Goal: Task Accomplishment & Management: Use online tool/utility

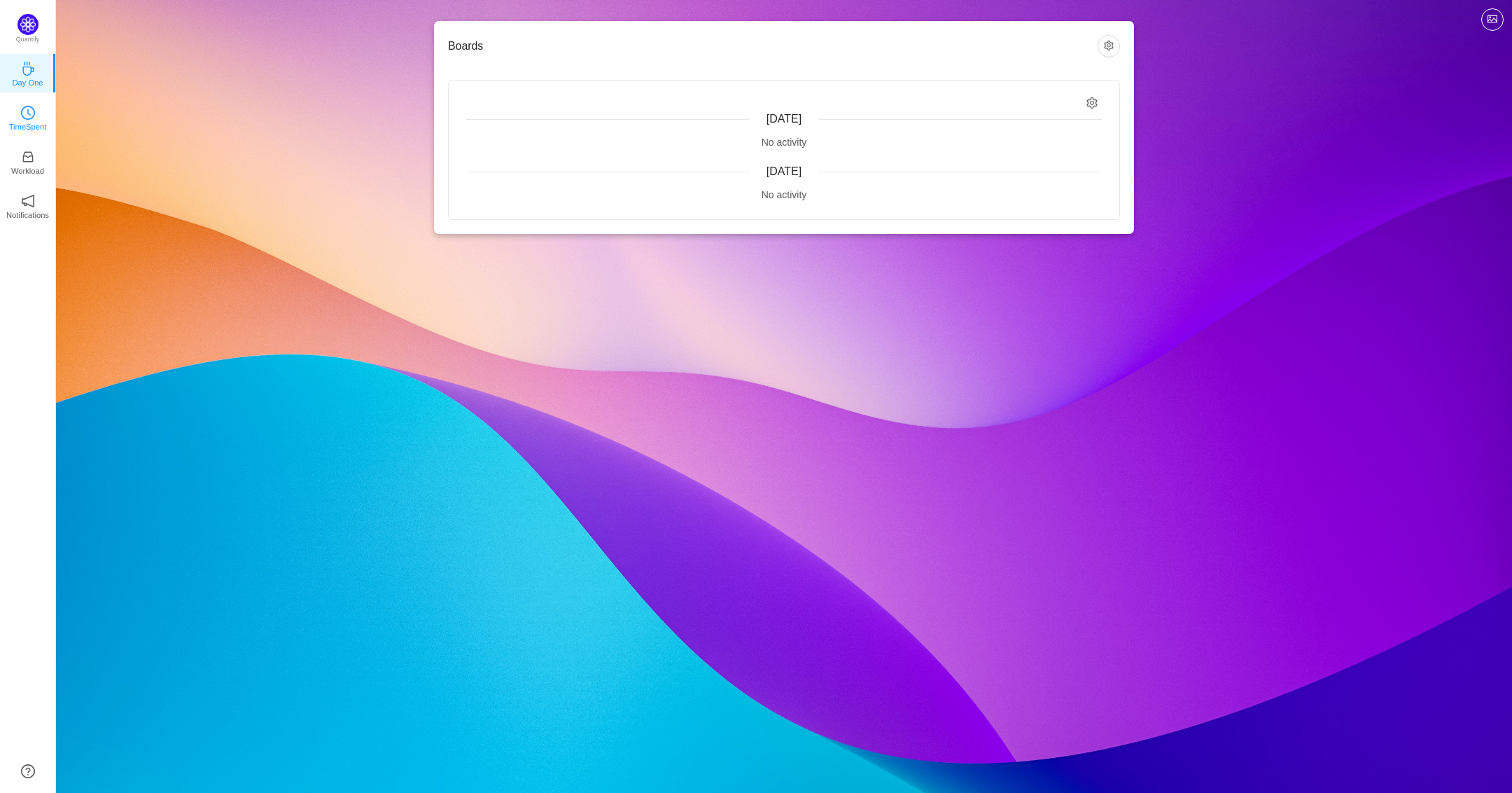
click at [21, 110] on link "TimeSpent" at bounding box center [28, 116] width 14 height 14
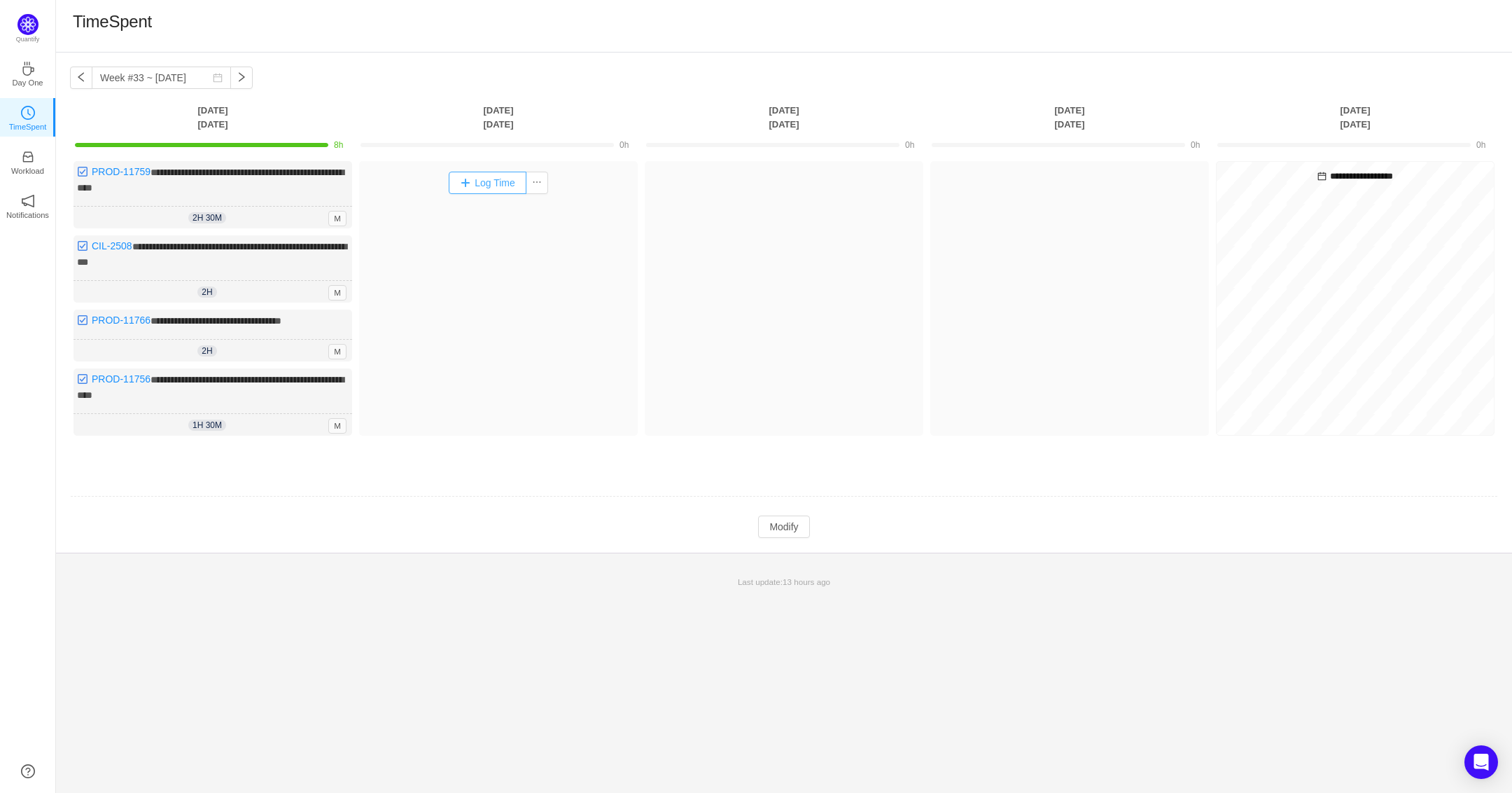
click at [499, 187] on button "Log Time" at bounding box center [488, 182] width 78 height 22
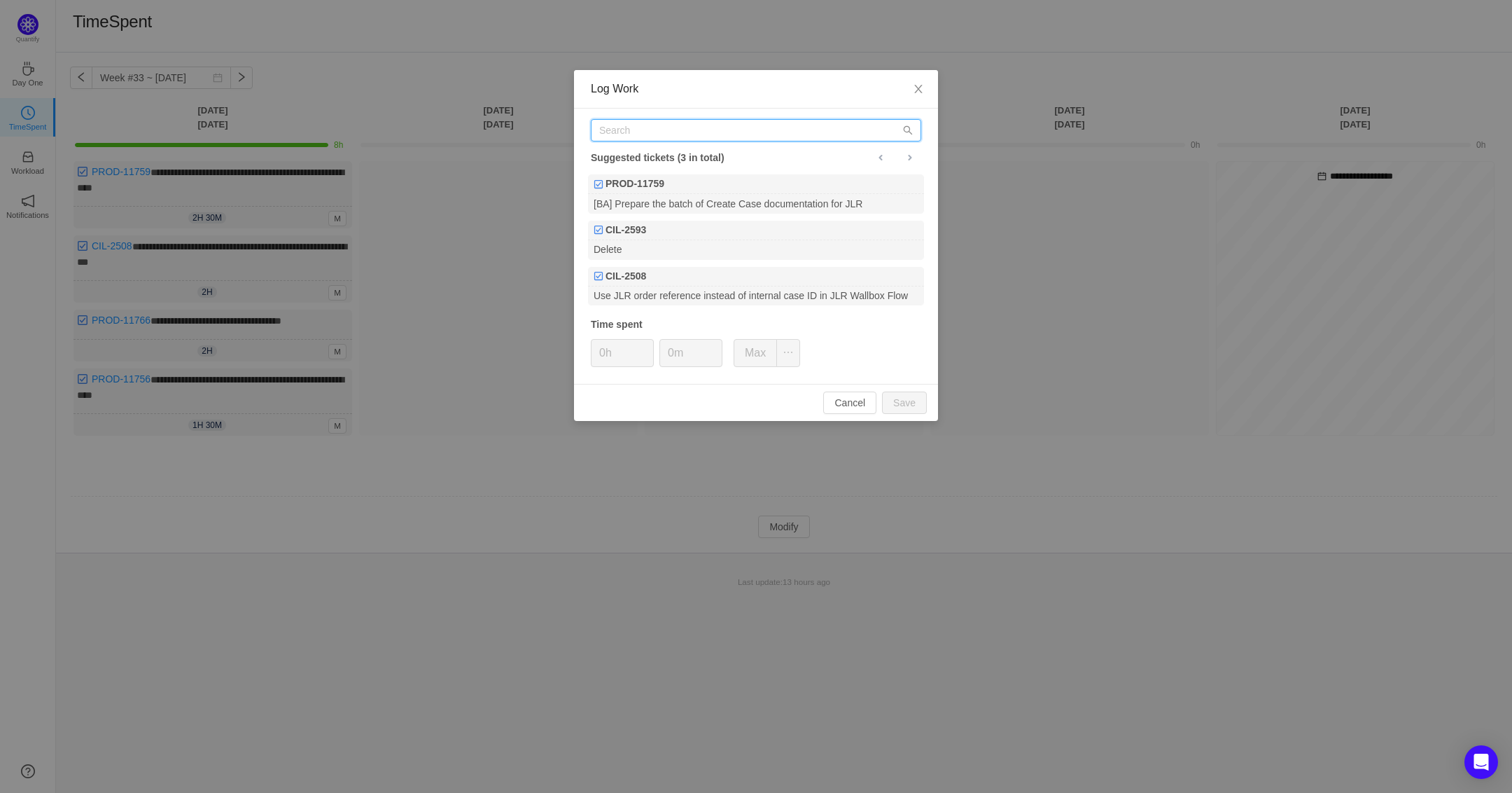
click at [673, 131] on input "text" at bounding box center [756, 130] width 331 height 22
paste input "Sample API Payloads"
type input "Sample API Payloads"
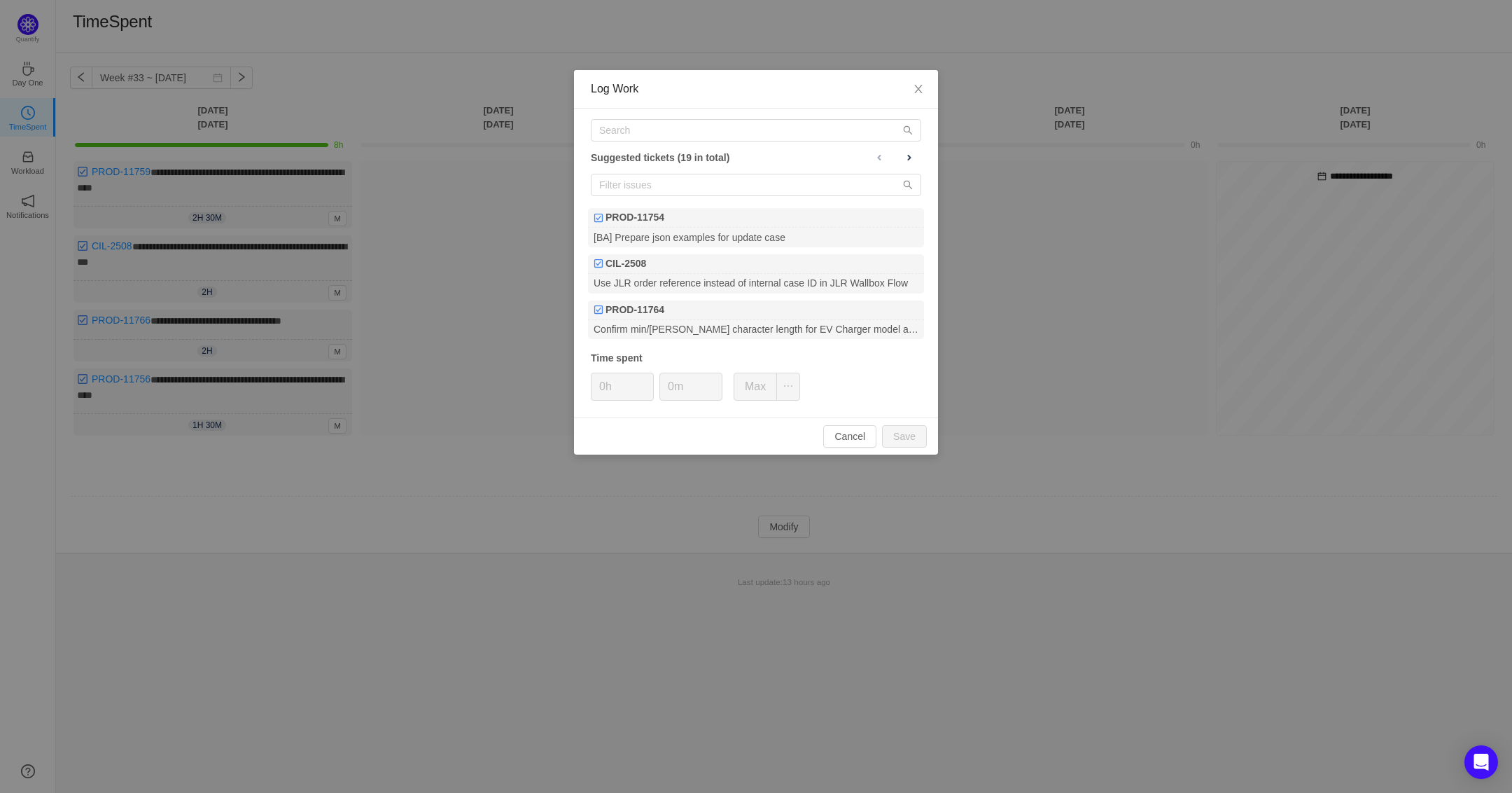
click at [660, 117] on div "Suggested tickets (19 in total) PROD-11754 [BA] Prepare json examples for updat…" at bounding box center [756, 263] width 364 height 309
click at [662, 122] on input "text" at bounding box center [756, 130] width 331 height 22
paste input "PROD-11681"
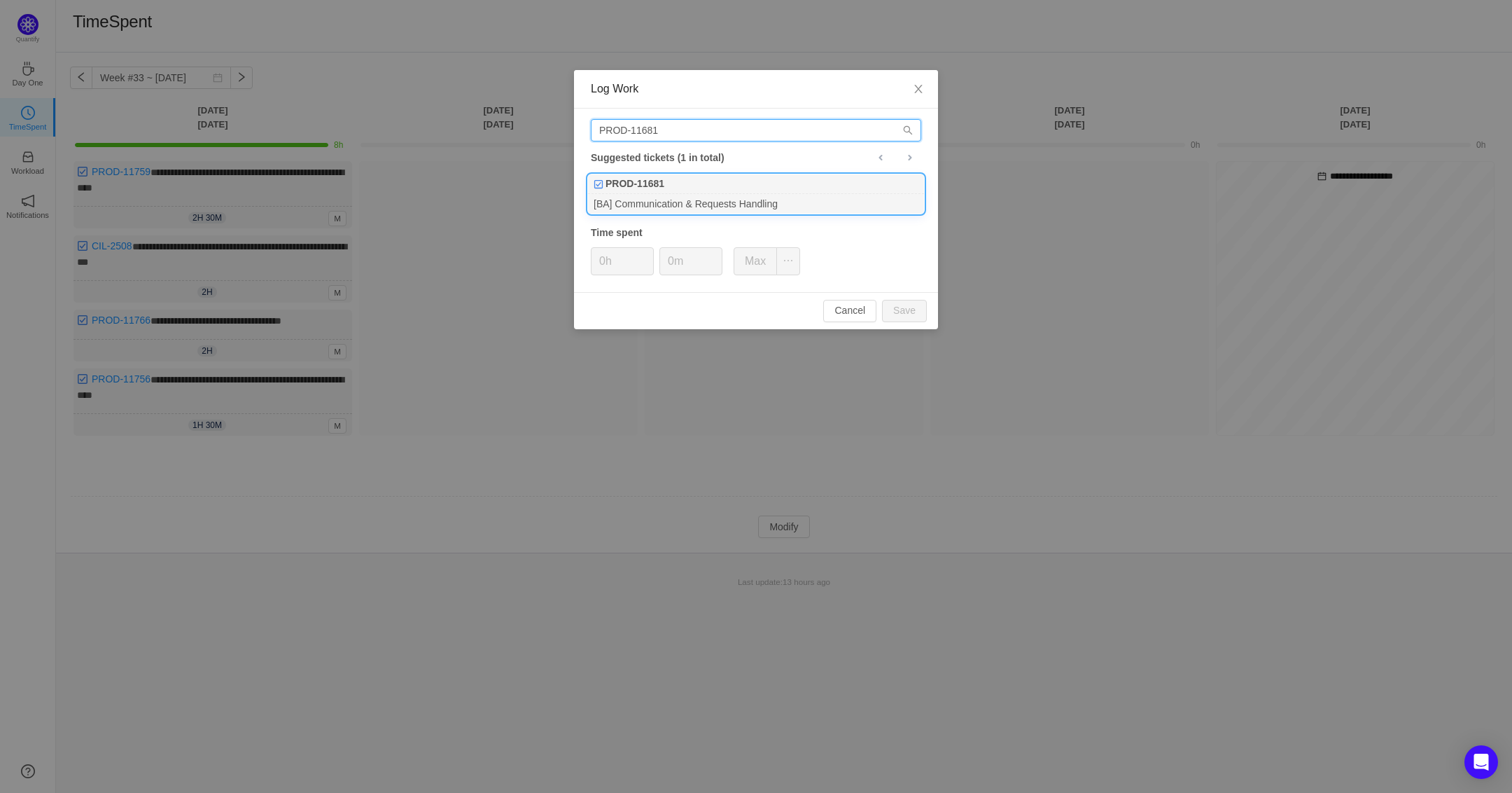
type input "PROD-11681"
click at [684, 187] on div "PROD-11681" at bounding box center [756, 184] width 336 height 19
click at [645, 254] on icon "icon: up" at bounding box center [646, 256] width 5 height 5
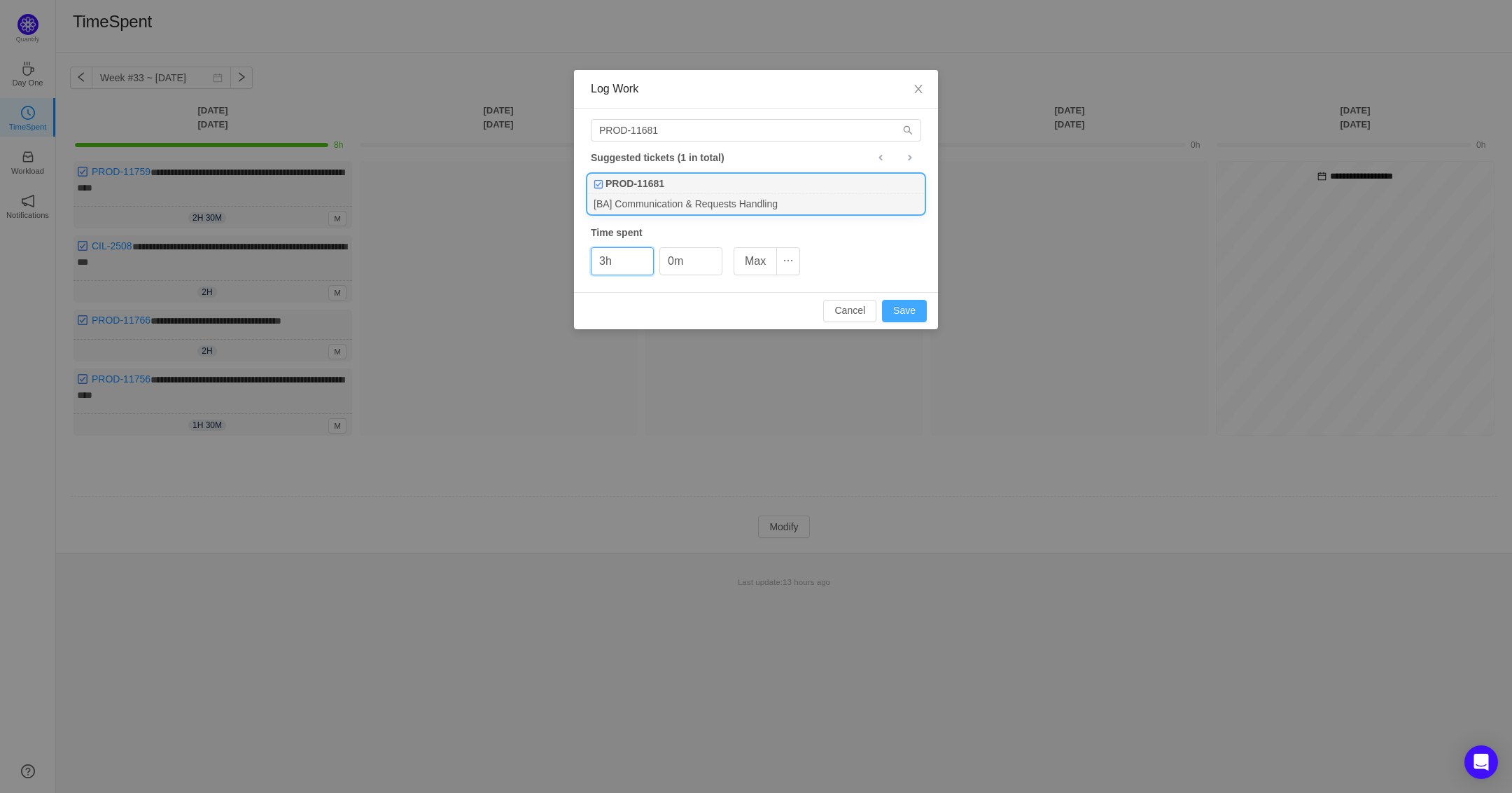
click at [898, 313] on button "Save" at bounding box center [904, 310] width 45 height 22
type input "0h"
